Goal: Check status: Check status

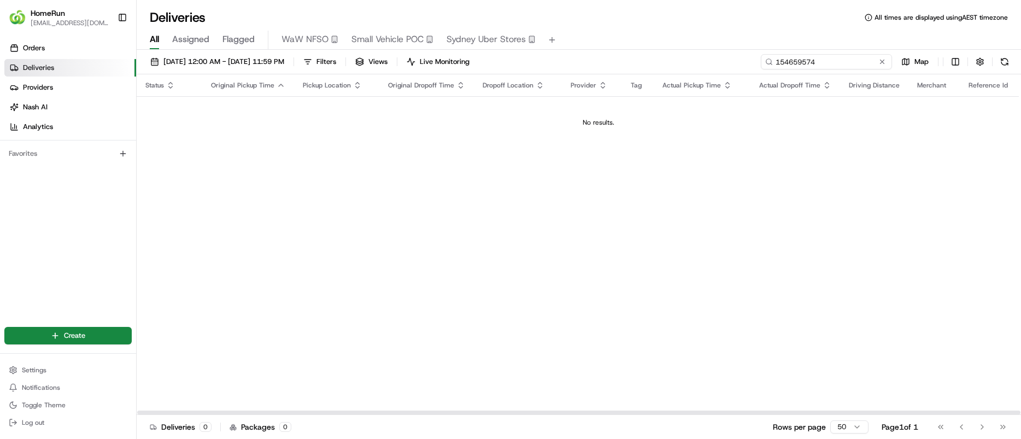
drag, startPoint x: 858, startPoint y: 59, endPoint x: 697, endPoint y: 50, distance: 161.6
click at [697, 50] on div "[DATE] 12:00 AM - [DATE] 11:59 PM Filters Views Live Monitoring 154659574 Map S…" at bounding box center [579, 246] width 885 height 392
paste input "265655883"
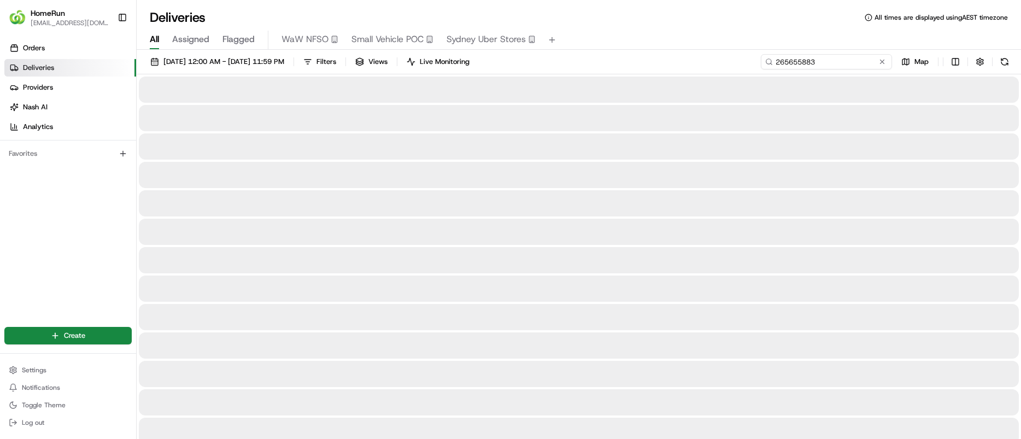
type input "265655883"
click at [677, 208] on div at bounding box center [579, 203] width 880 height 26
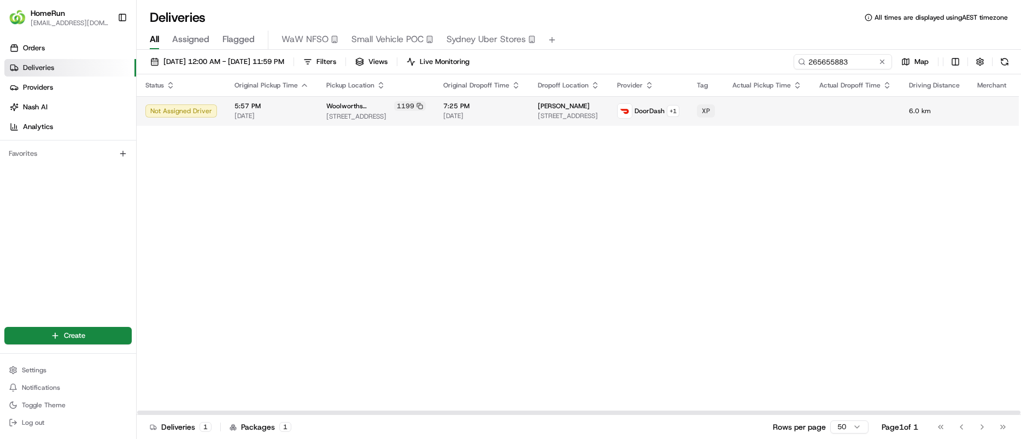
click at [343, 113] on span "[STREET_ADDRESS]" at bounding box center [376, 116] width 100 height 9
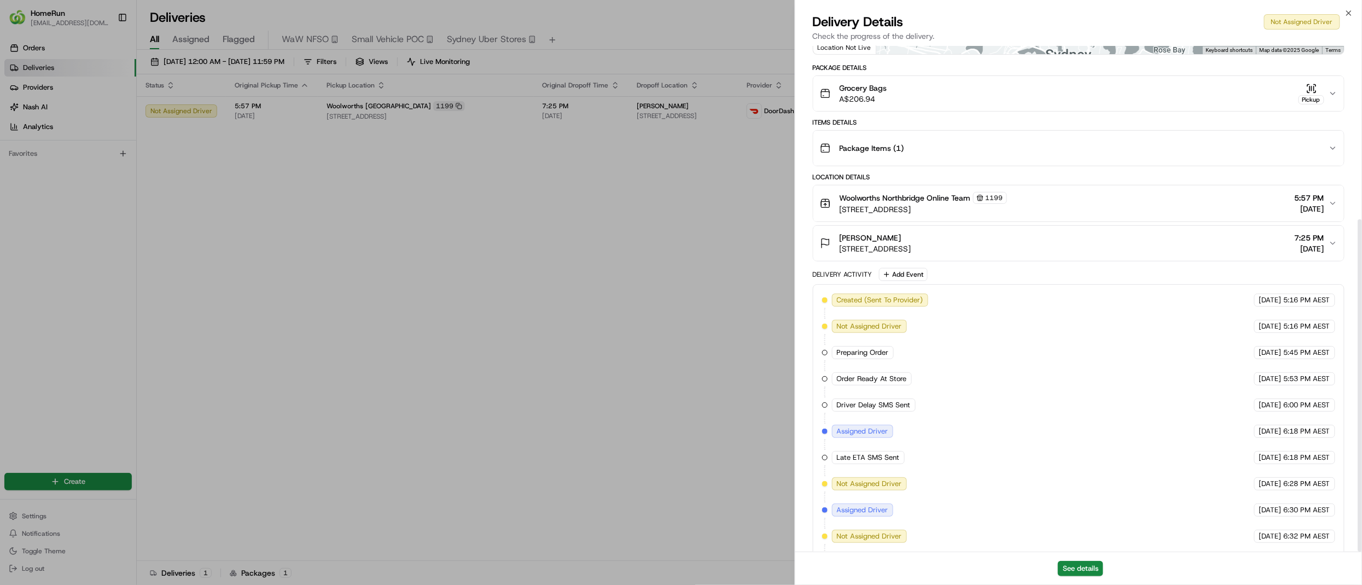
scroll to position [264, 0]
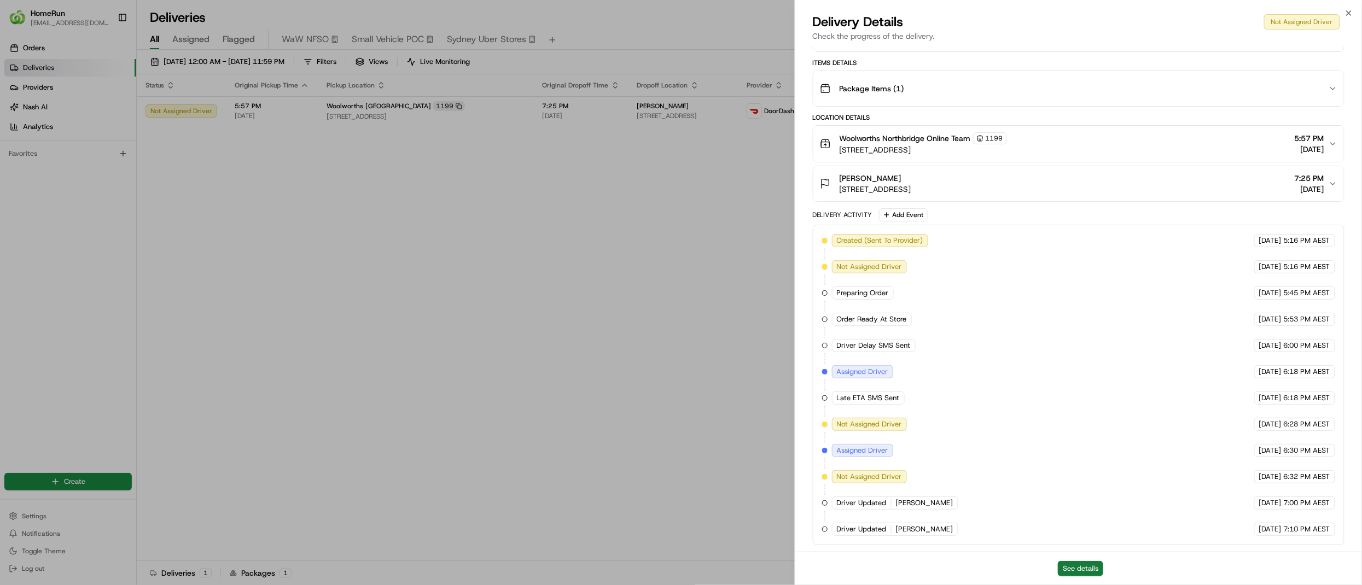
click at [1021, 439] on button "See details" at bounding box center [1079, 568] width 45 height 15
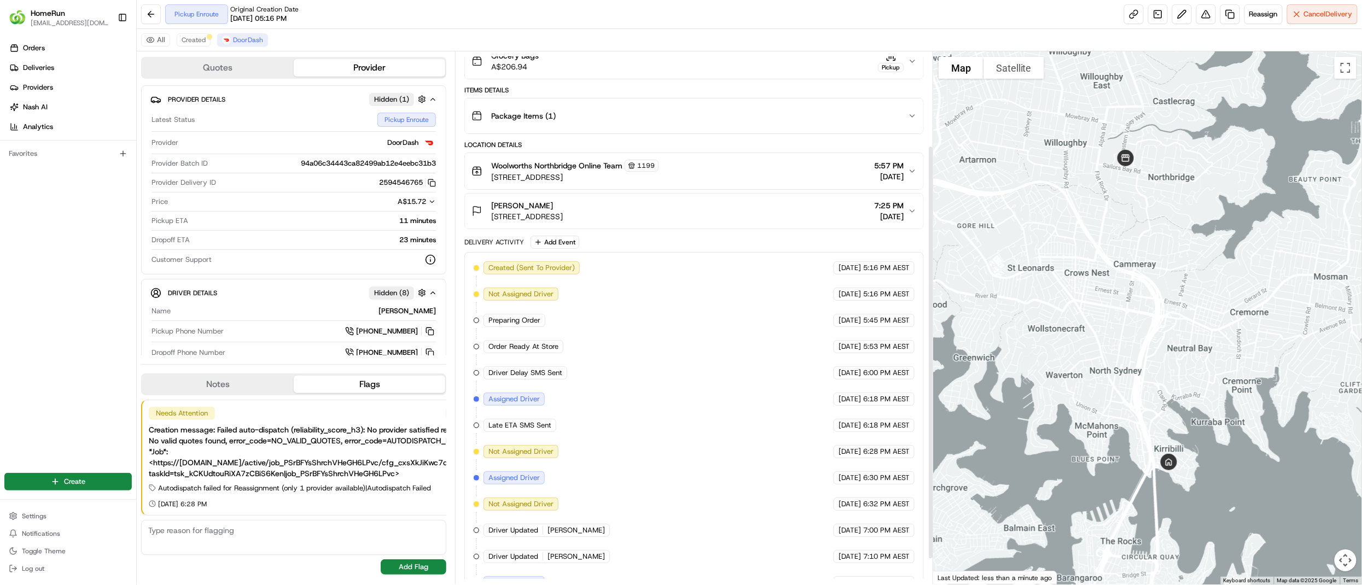
scroll to position [154, 0]
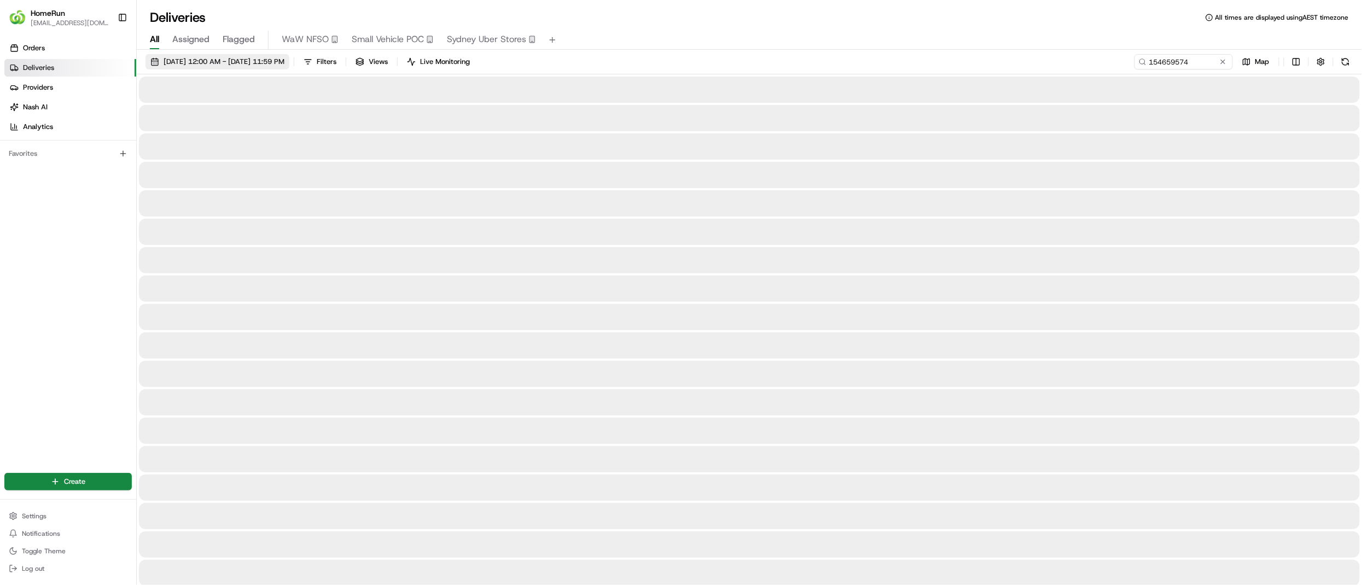
click at [256, 63] on span "[DATE] 12:00 AM - [DATE] 11:59 PM" at bounding box center [223, 62] width 121 height 10
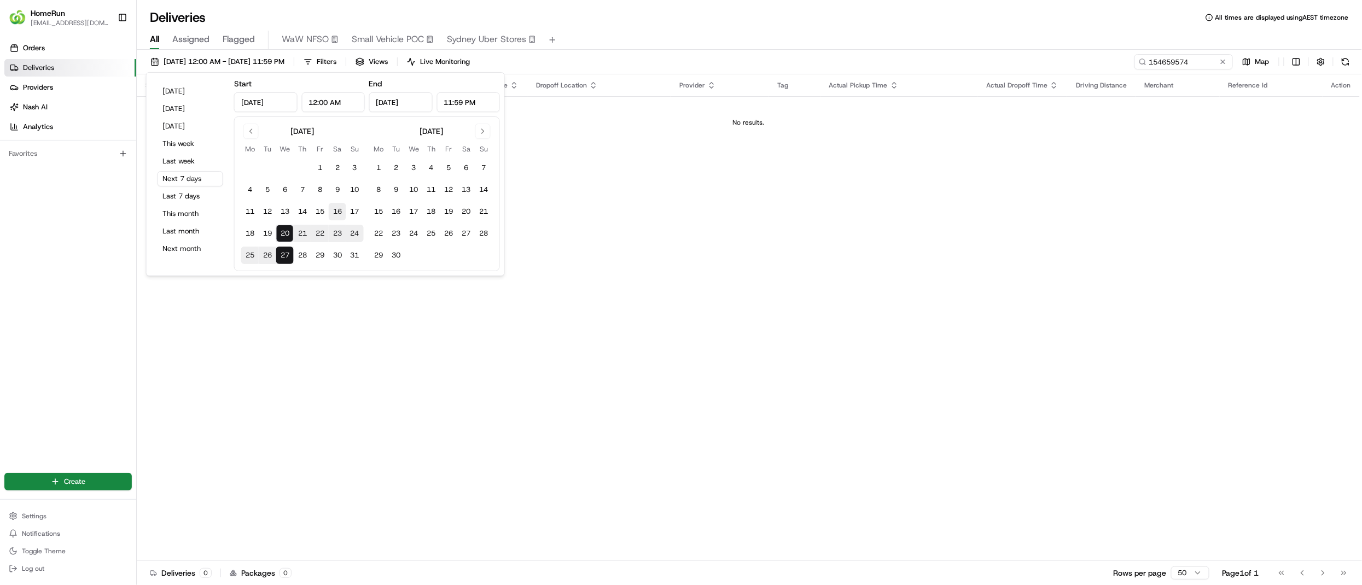
click at [341, 207] on button "16" at bounding box center [337, 211] width 17 height 17
type input "Aug 16, 2025"
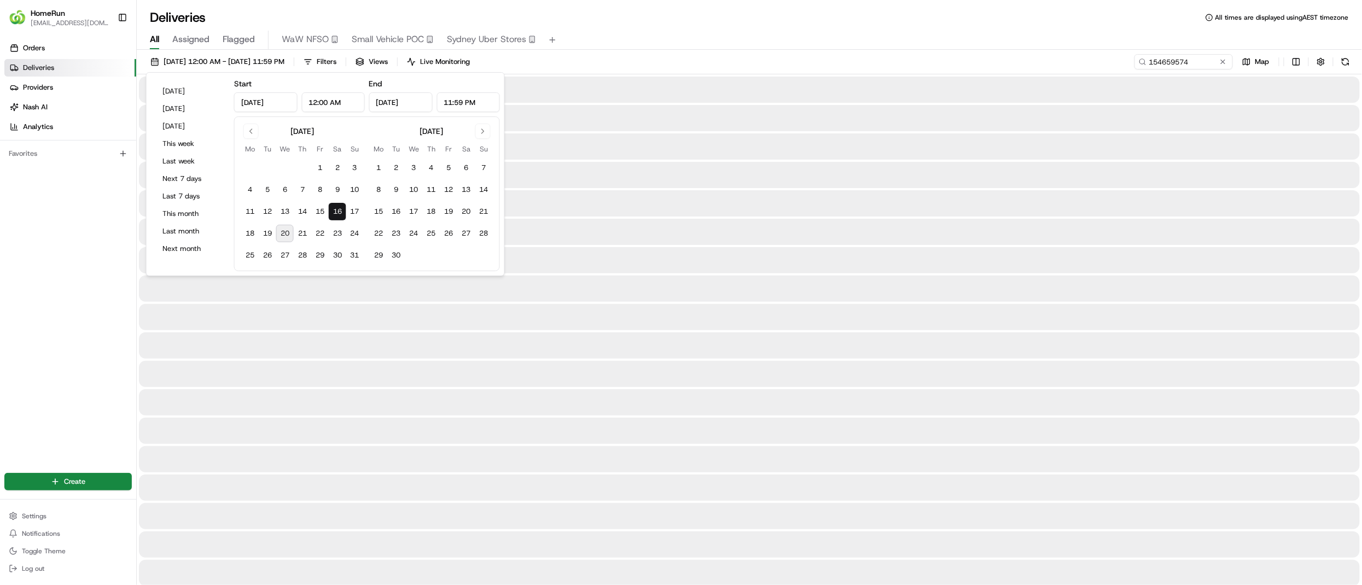
click at [279, 234] on button "20" at bounding box center [284, 233] width 17 height 17
type input "Aug 20, 2025"
click at [946, 38] on div "All Assigned Flagged WaW NFSO Small Vehicle POC Sydney Uber Stores" at bounding box center [749, 40] width 1225 height 19
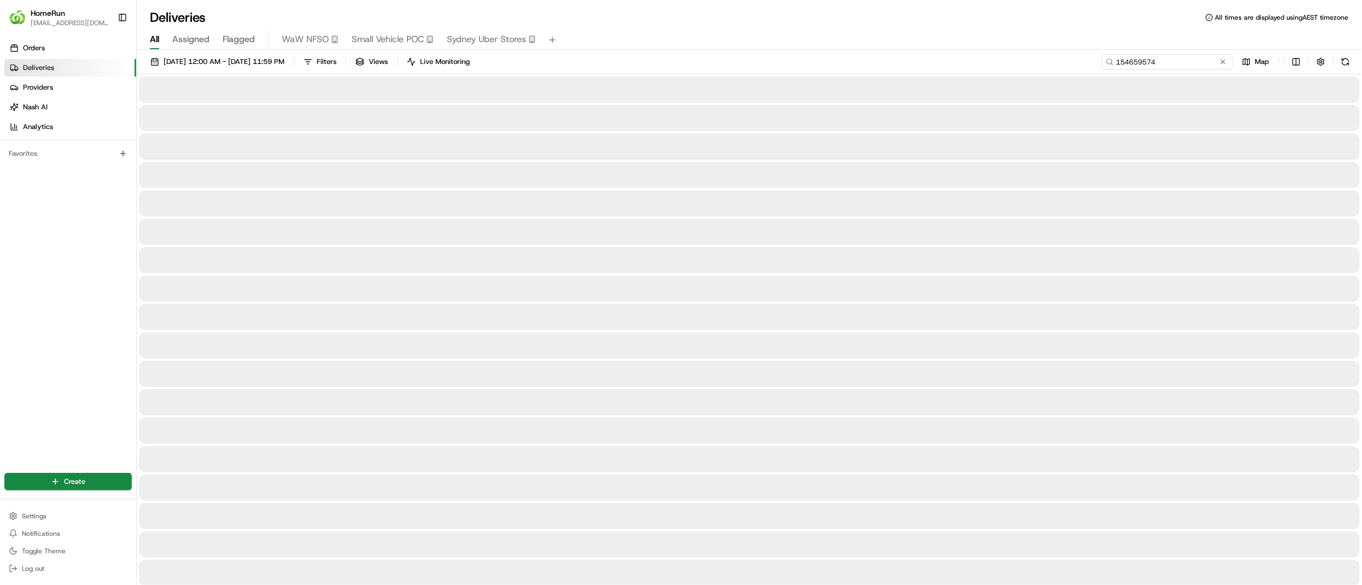
drag, startPoint x: 1197, startPoint y: 59, endPoint x: 1072, endPoint y: 61, distance: 124.7
click at [1072, 61] on div "16/08/2025 12:00 AM - 20/08/2025 11:59 PM Filters Views Live Monitoring 1546595…" at bounding box center [749, 64] width 1225 height 20
paste input "264739902"
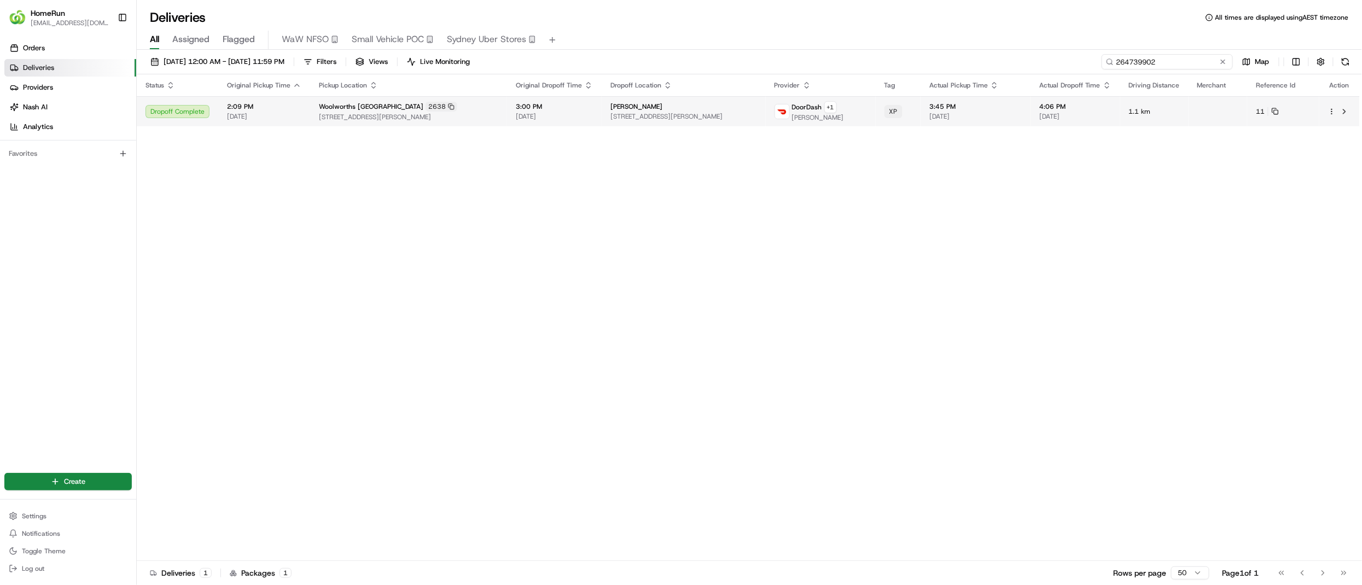
type input "264739902"
click at [530, 98] on td "3:00 PM 16/08/2025" at bounding box center [554, 111] width 95 height 30
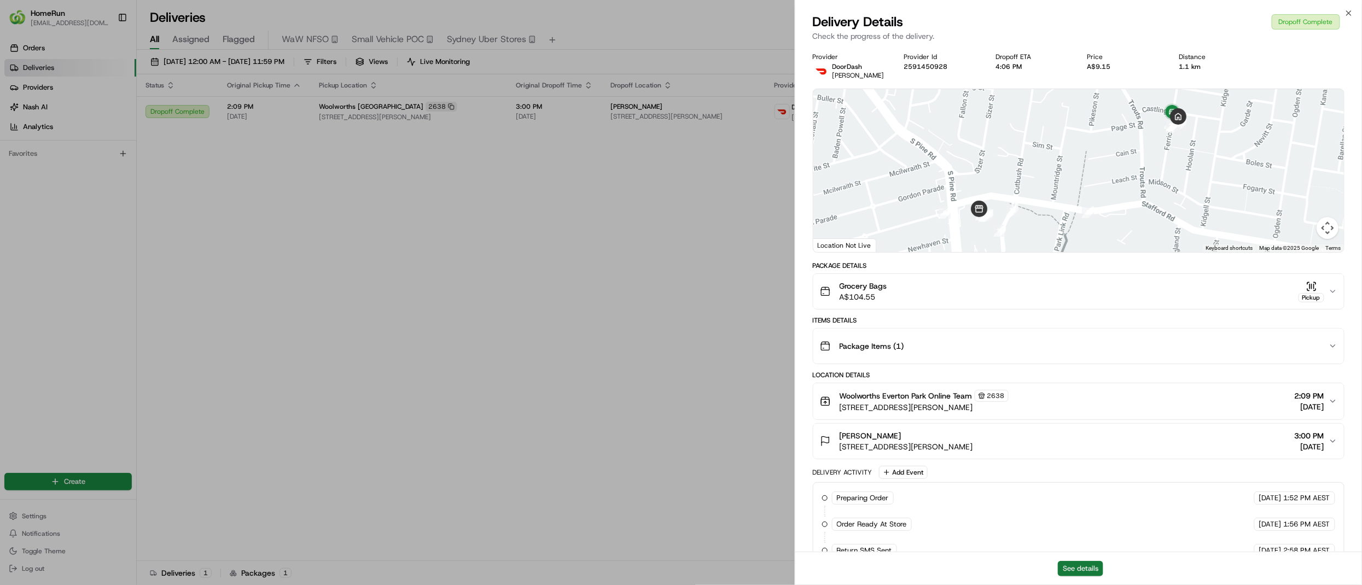
click at [1078, 569] on button "See details" at bounding box center [1079, 568] width 45 height 15
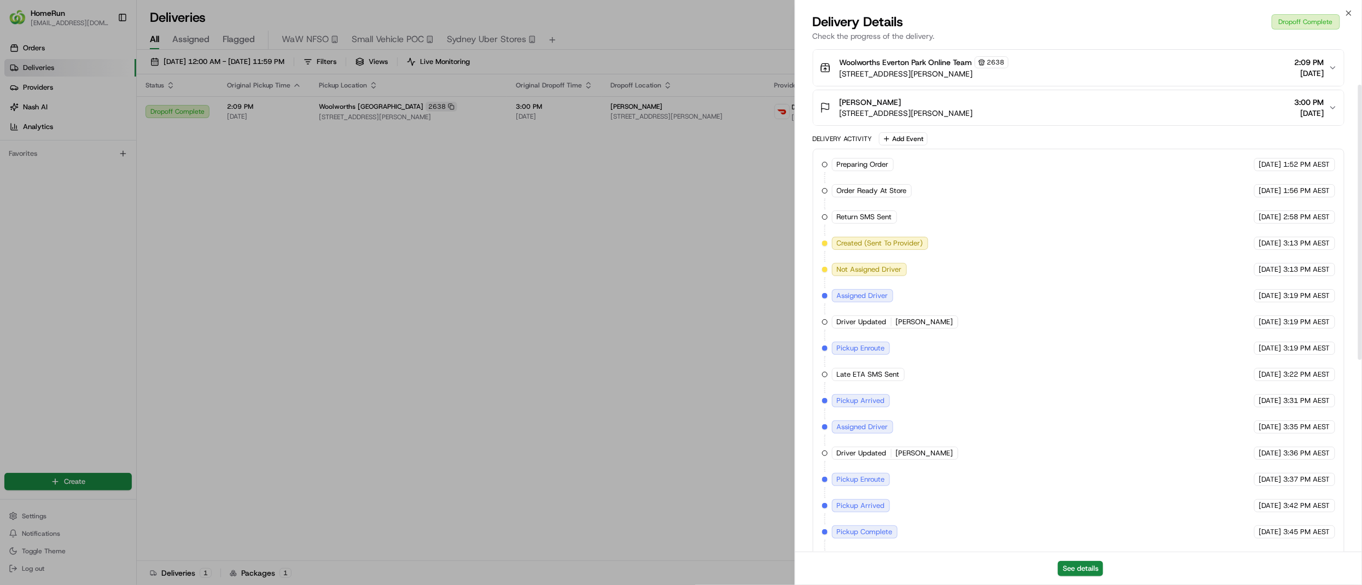
scroll to position [423, 0]
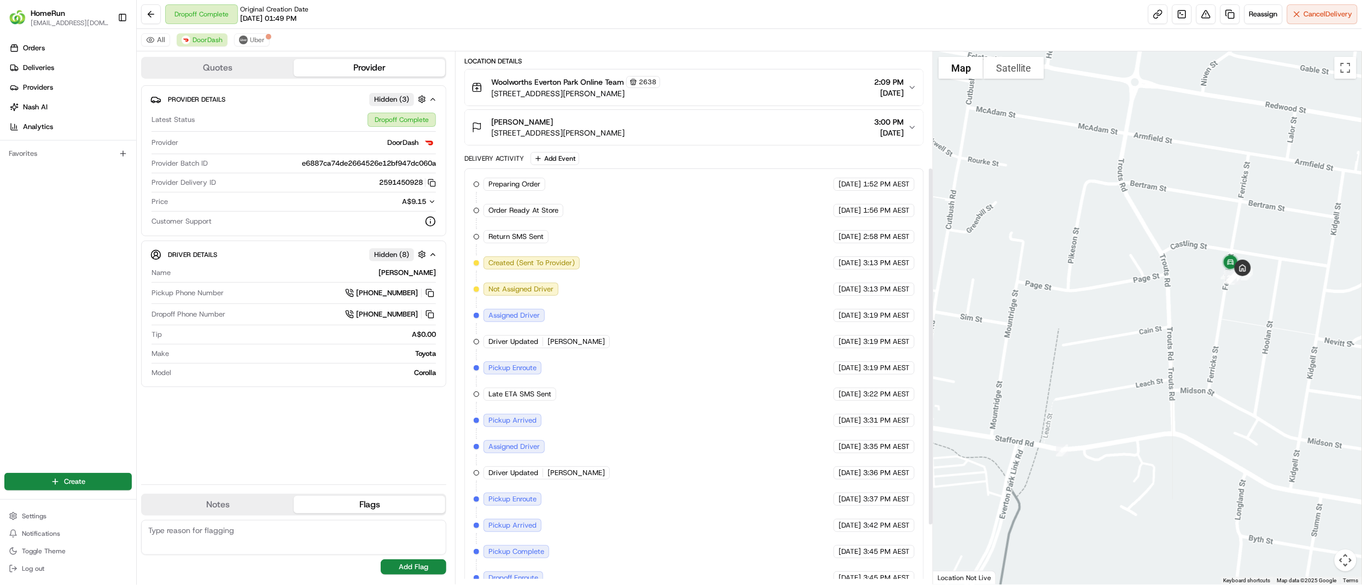
scroll to position [151, 0]
